Goal: Task Accomplishment & Management: Use online tool/utility

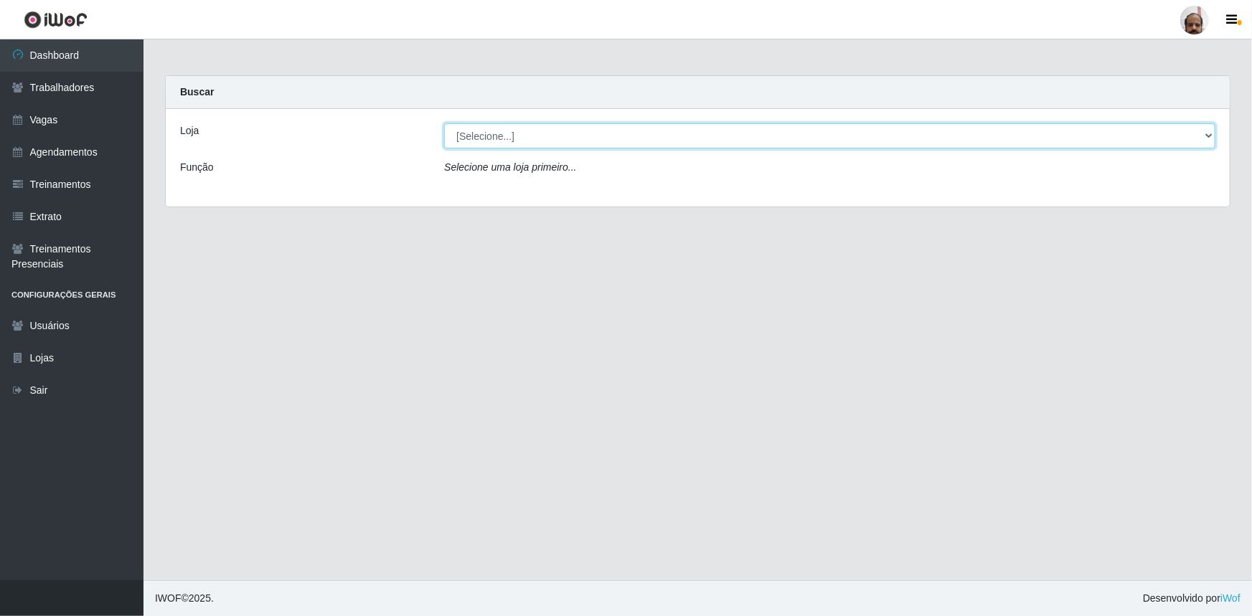
click at [494, 136] on select "[Selecione...] Mar Vermelho - Loja 05" at bounding box center [829, 135] width 771 height 25
select select "252"
click at [444, 123] on select "[Selecione...] Mar Vermelho - Loja 05" at bounding box center [829, 135] width 771 height 25
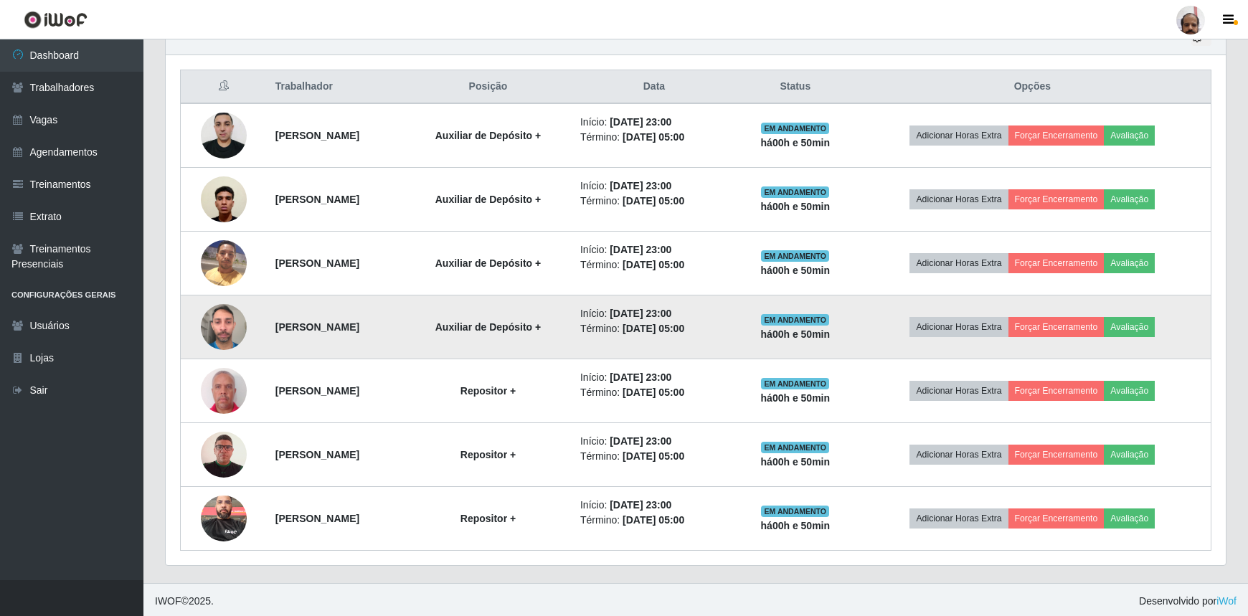
scroll to position [526, 0]
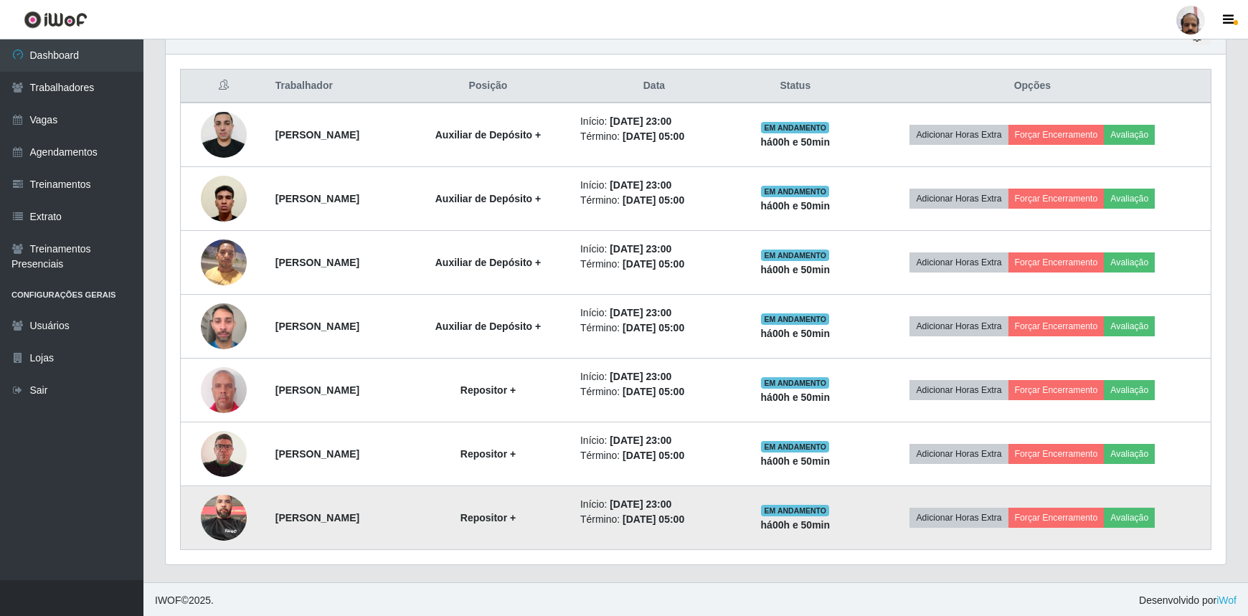
click at [232, 509] on img at bounding box center [224, 517] width 46 height 61
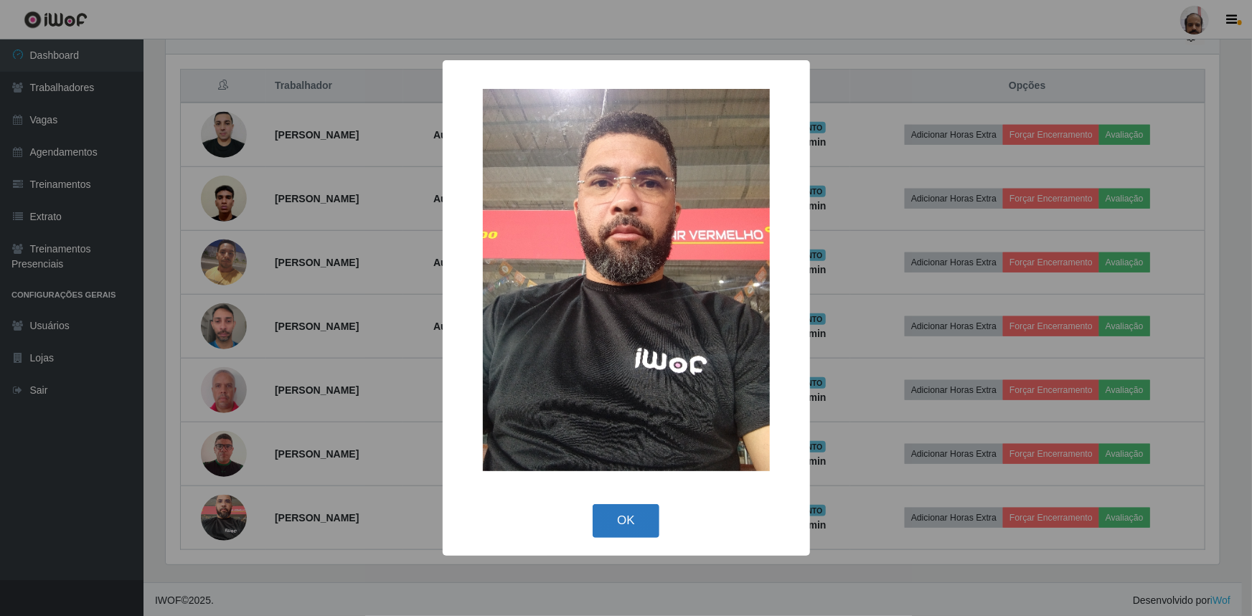
click at [636, 516] on button "OK" at bounding box center [626, 521] width 67 height 34
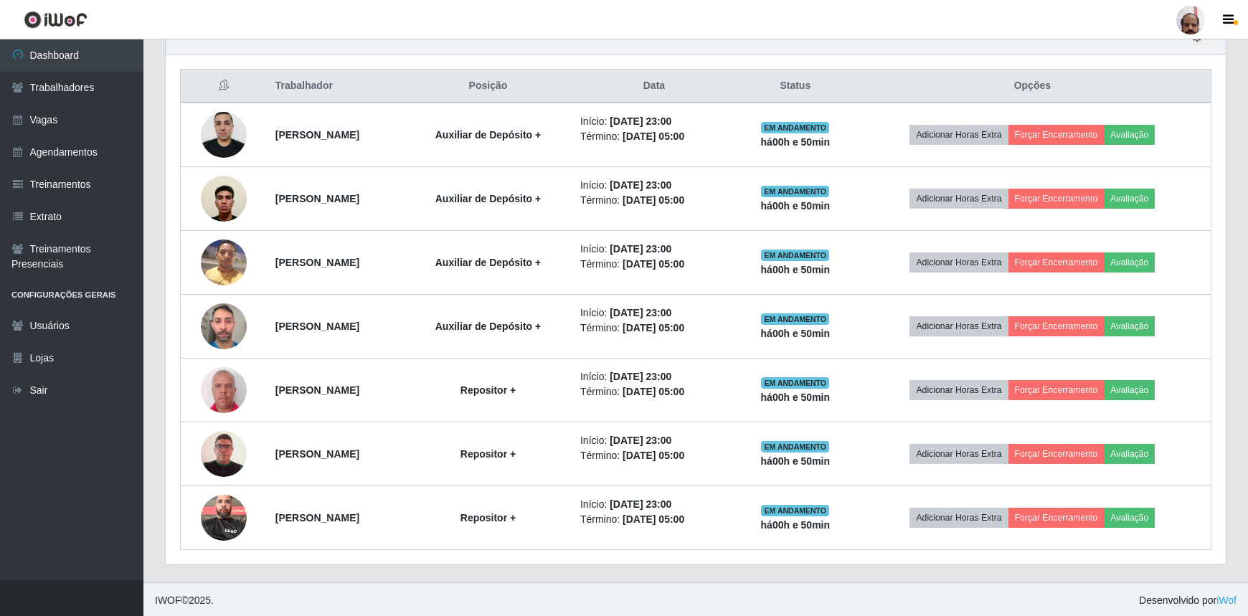
scroll to position [298, 1061]
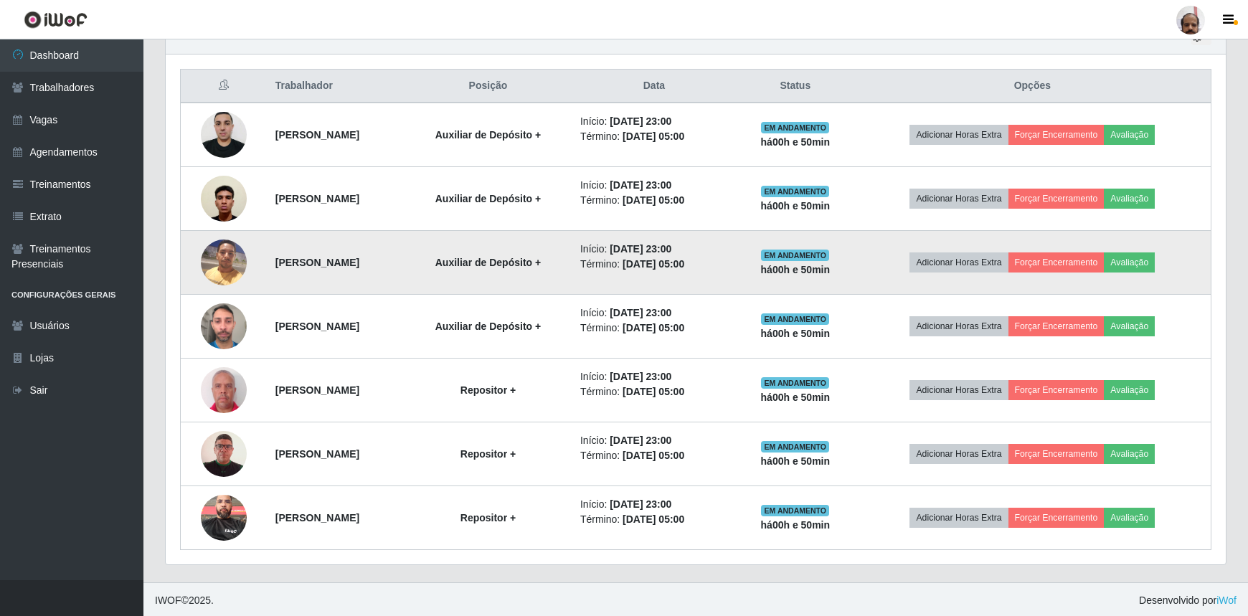
click at [221, 263] on img at bounding box center [224, 262] width 46 height 61
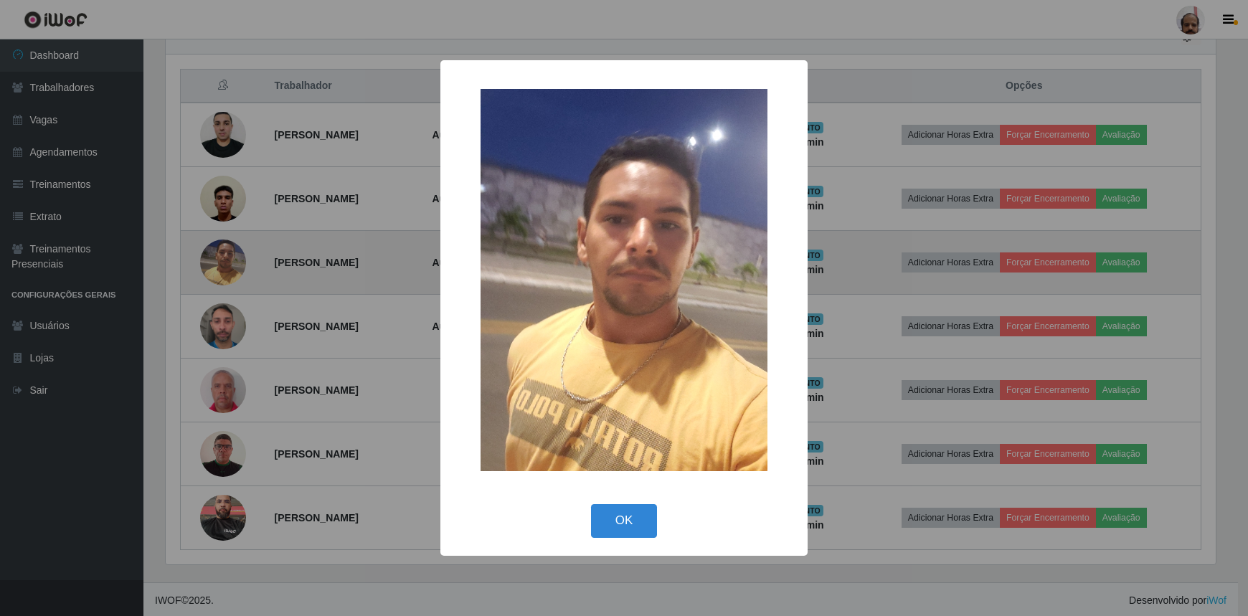
scroll to position [298, 1054]
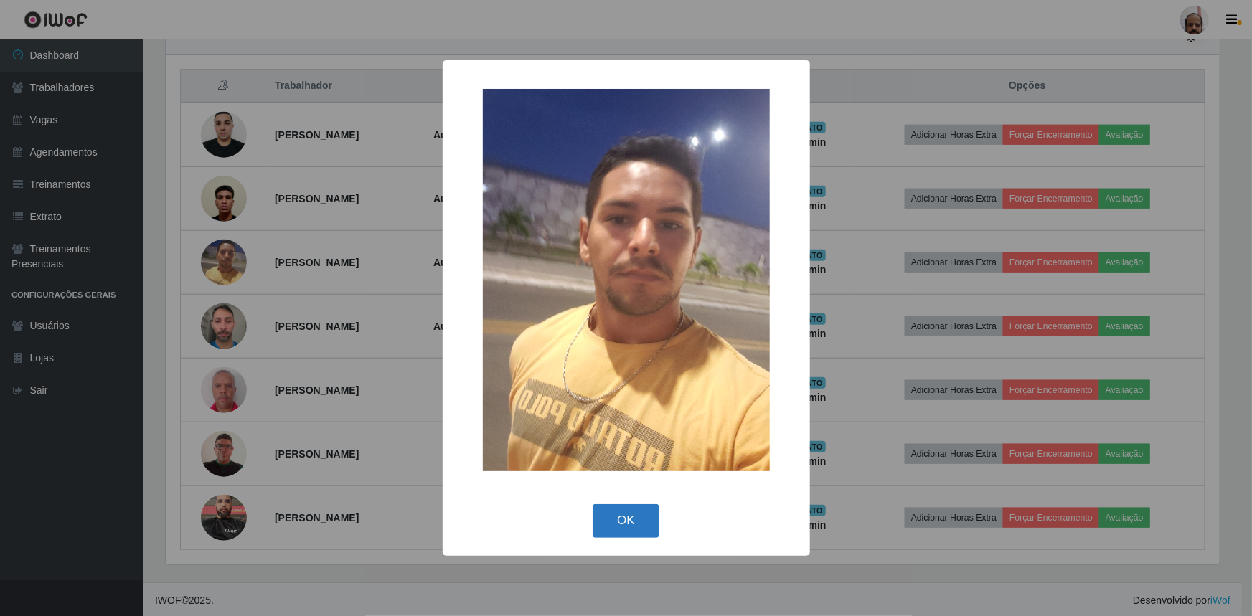
click at [624, 519] on button "OK" at bounding box center [626, 521] width 67 height 34
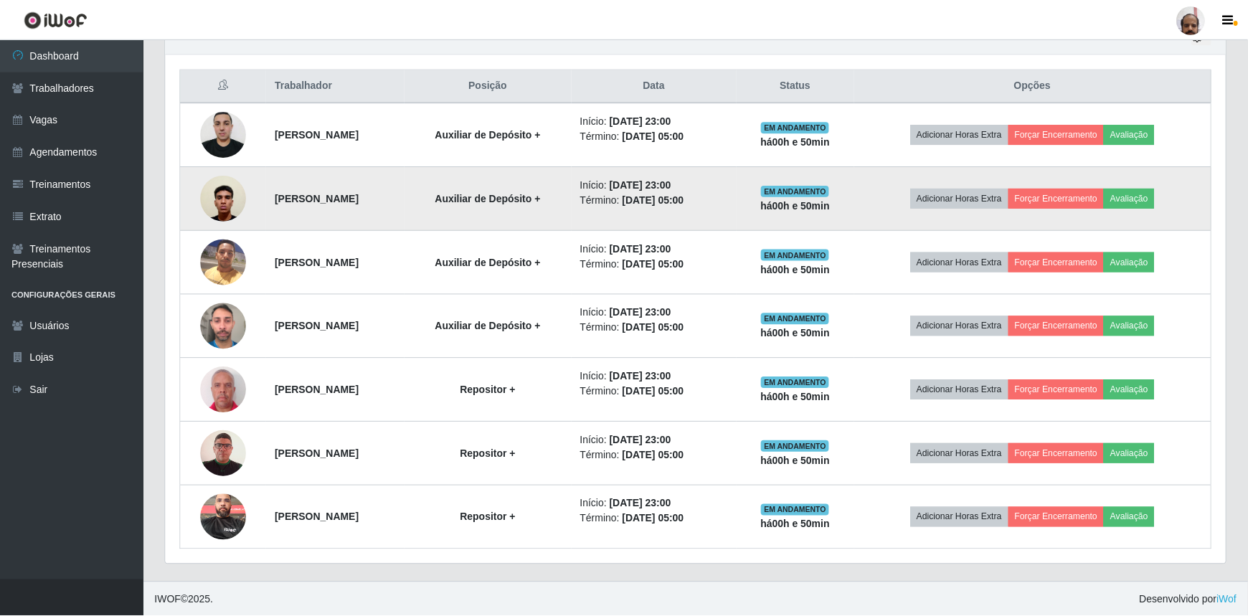
scroll to position [298, 1061]
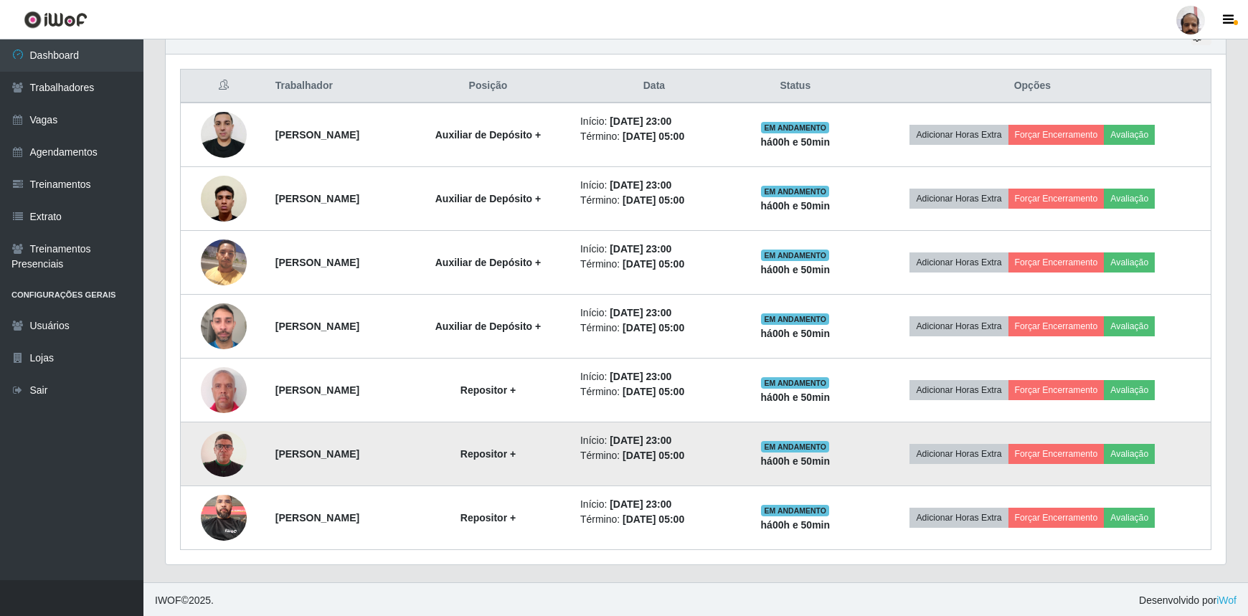
click at [222, 446] on img at bounding box center [224, 454] width 46 height 66
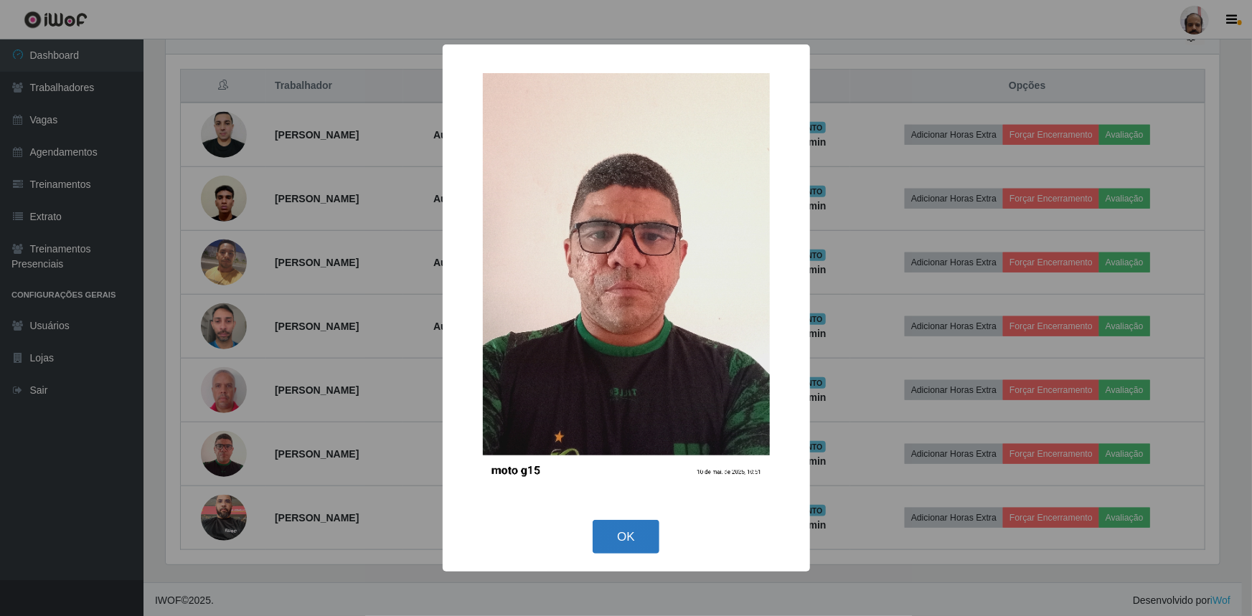
click at [638, 529] on button "OK" at bounding box center [626, 537] width 67 height 34
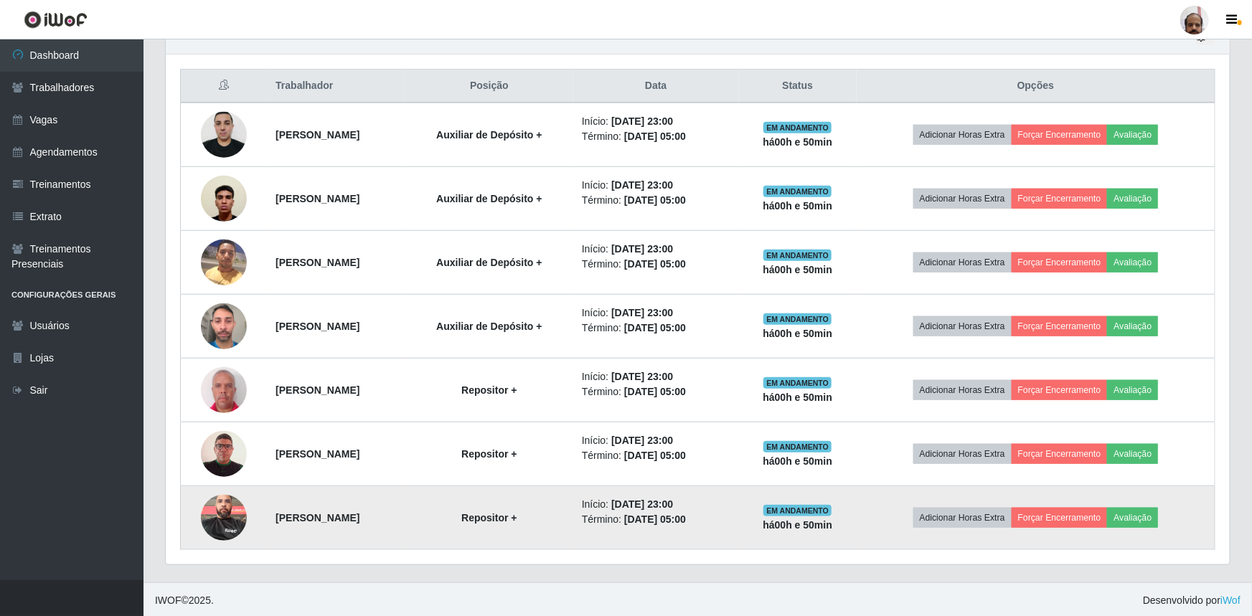
scroll to position [298, 1061]
click at [225, 517] on img at bounding box center [224, 517] width 46 height 61
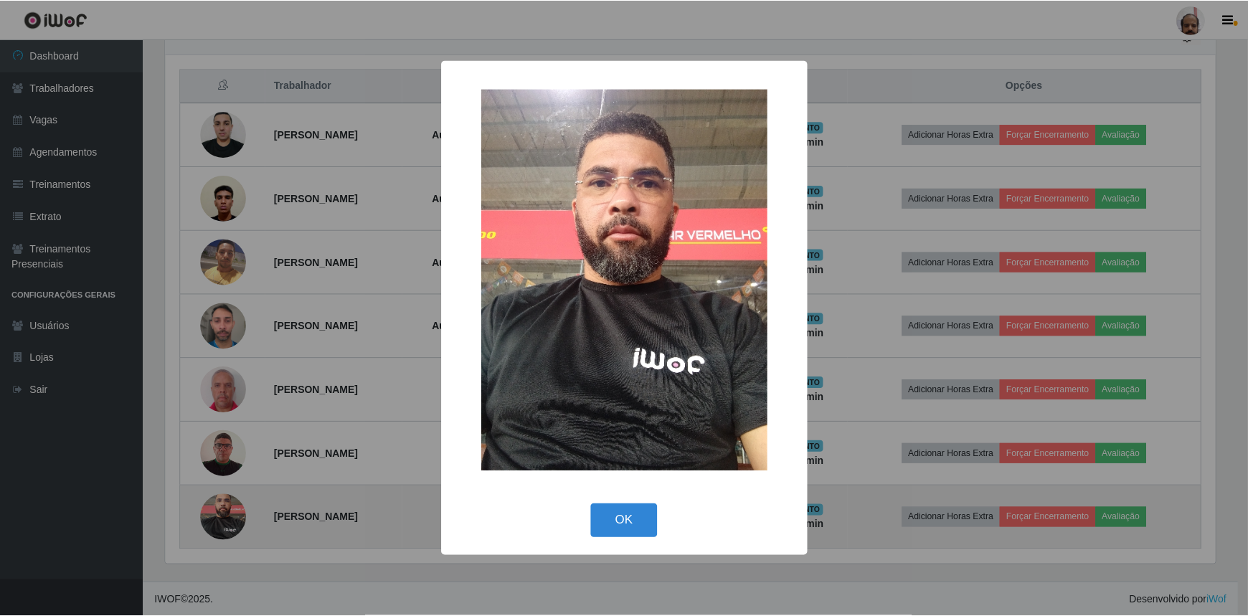
scroll to position [298, 1054]
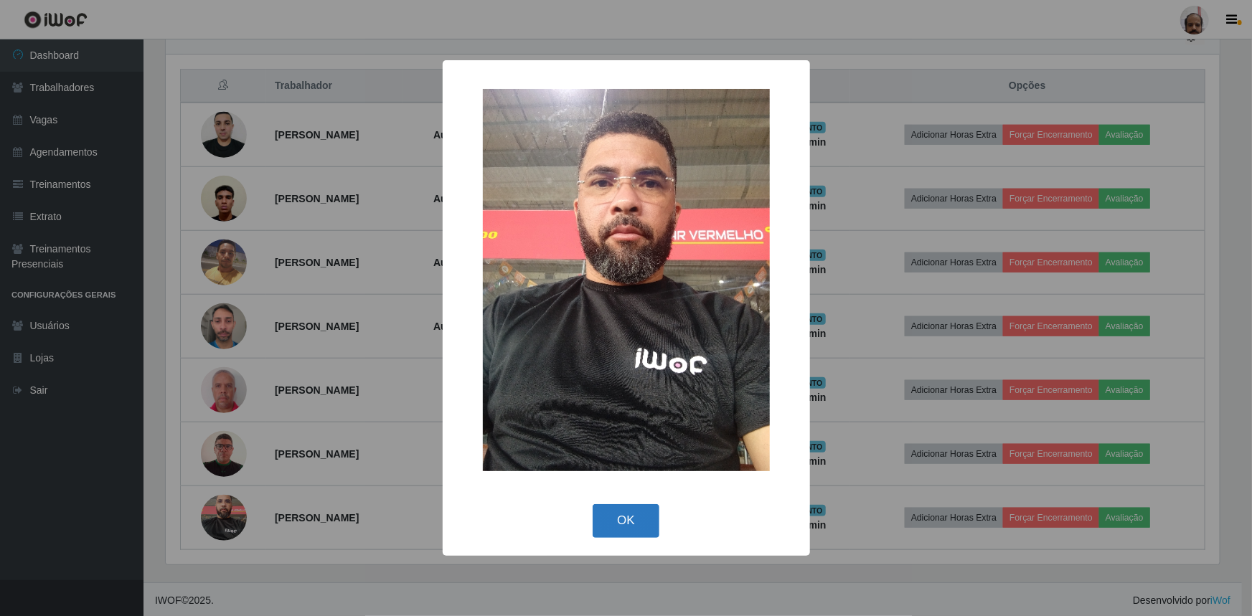
click at [631, 518] on button "OK" at bounding box center [626, 521] width 67 height 34
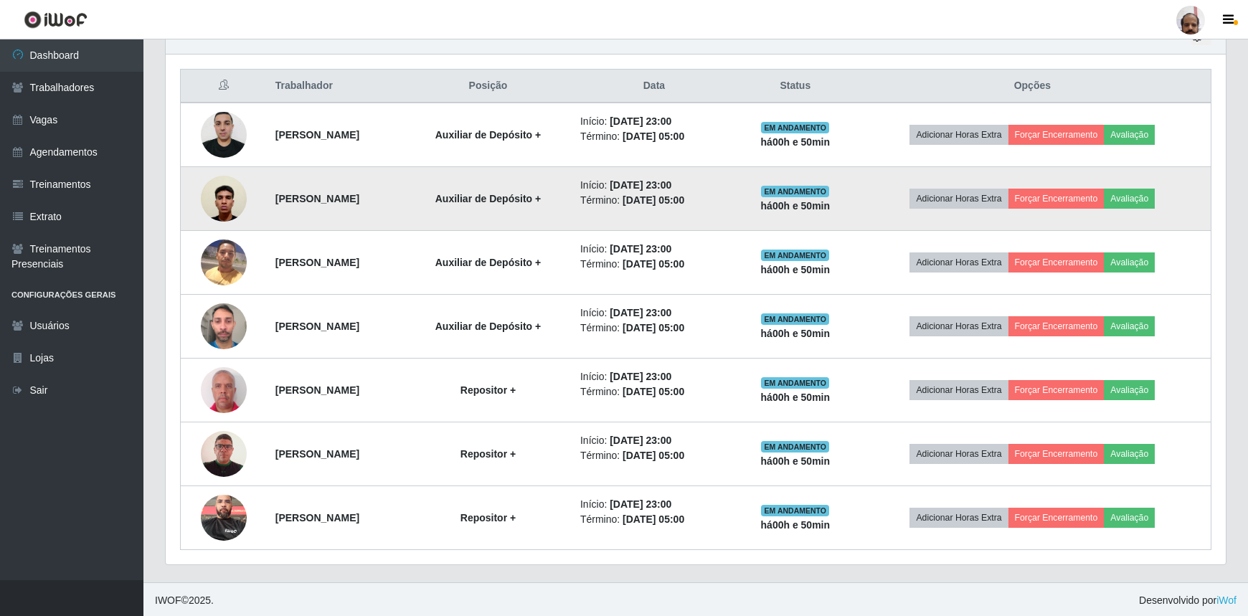
scroll to position [298, 1061]
